Goal: Transaction & Acquisition: Book appointment/travel/reservation

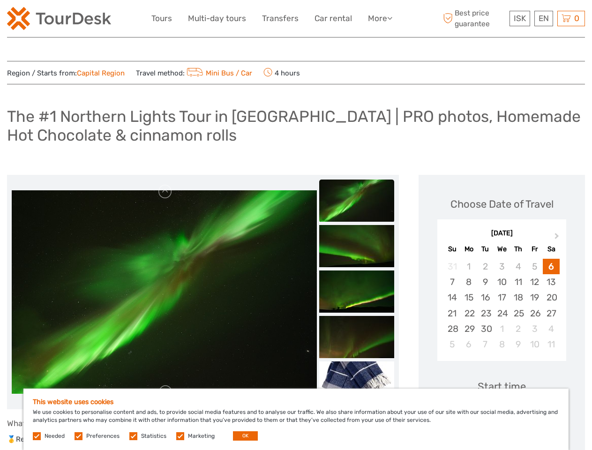
click at [379, 18] on link "More" at bounding box center [380, 19] width 24 height 14
click at [391, 18] on icon at bounding box center [389, 18] width 5 height 8
click at [520, 18] on span "ISK" at bounding box center [520, 18] width 12 height 9
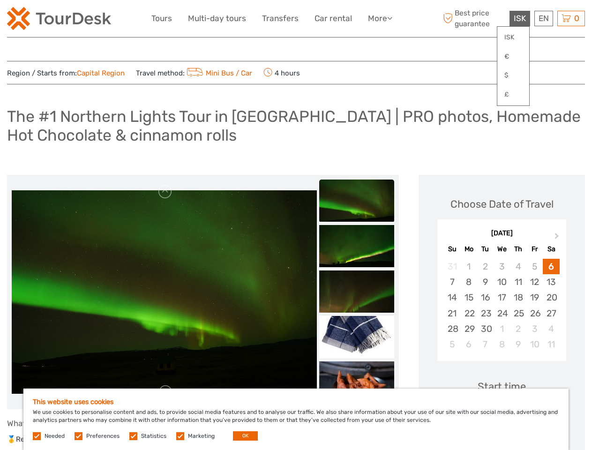
click at [544, 18] on div "EN English Español Deutsch" at bounding box center [544, 18] width 19 height 15
click at [571, 18] on div "0 Items Total 0 ISK Checkout The shopping cart is empty." at bounding box center [572, 18] width 28 height 15
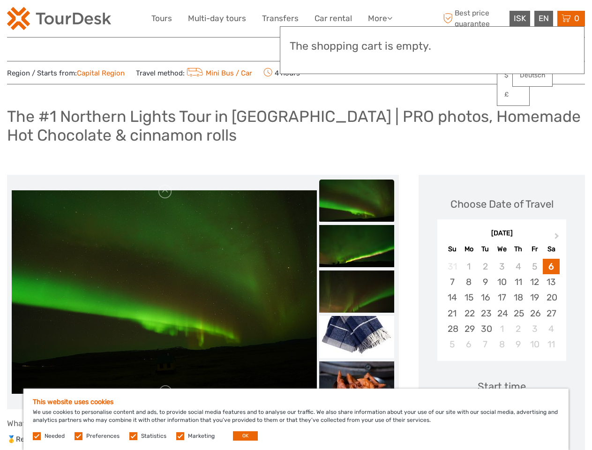
click at [164, 292] on img at bounding box center [164, 292] width 305 height 204
click at [166, 192] on link at bounding box center [165, 191] width 15 height 15
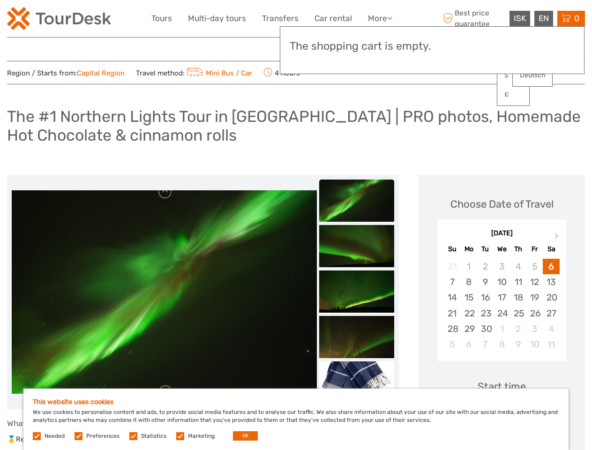
click at [357, 225] on img at bounding box center [356, 246] width 75 height 42
click at [357, 271] on img at bounding box center [356, 292] width 75 height 42
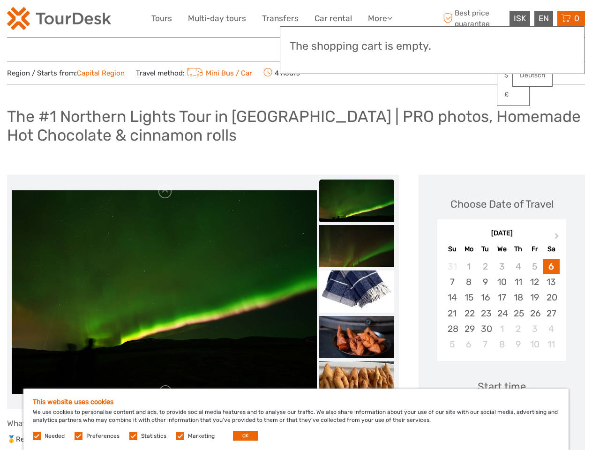
click at [357, 267] on img at bounding box center [356, 246] width 75 height 42
